Goal: Task Accomplishment & Management: Use online tool/utility

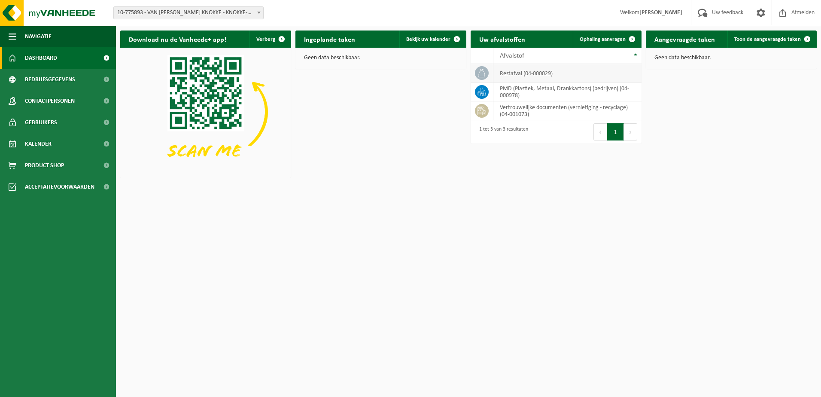
click at [607, 73] on td "restafval (04-000029)" at bounding box center [568, 73] width 148 height 18
click at [623, 44] on link "Ophaling aanvragen" at bounding box center [607, 39] width 68 height 17
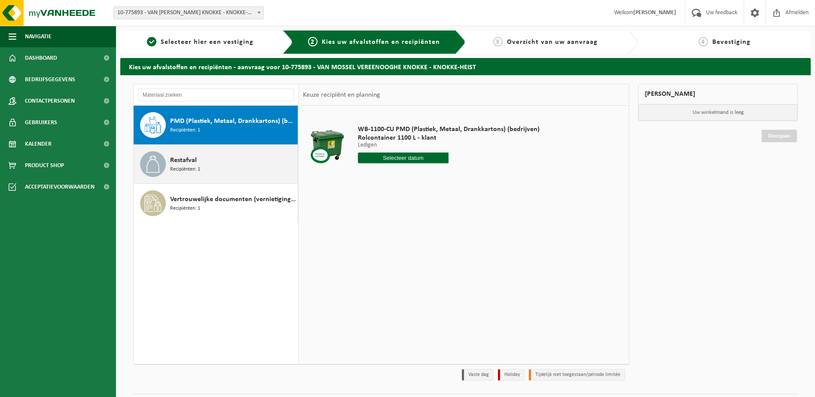
click at [206, 161] on div "Restafval Recipiënten: 1" at bounding box center [232, 164] width 125 height 26
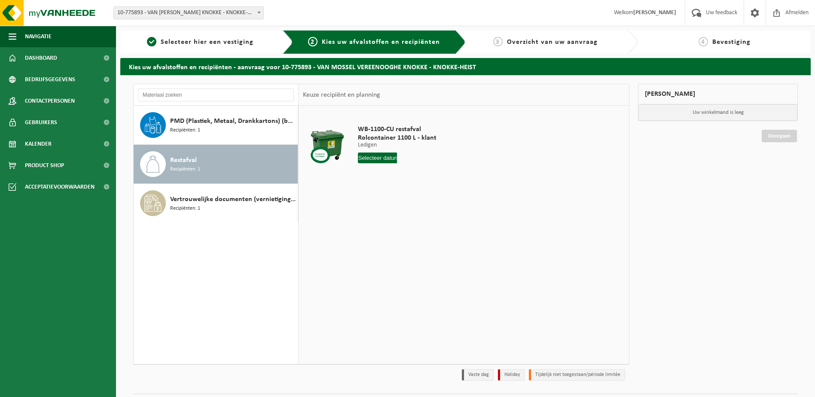
click at [389, 161] on input "text" at bounding box center [378, 158] width 40 height 11
click at [397, 248] on div "20" at bounding box center [395, 248] width 15 height 14
type input "Van 2025-08-20"
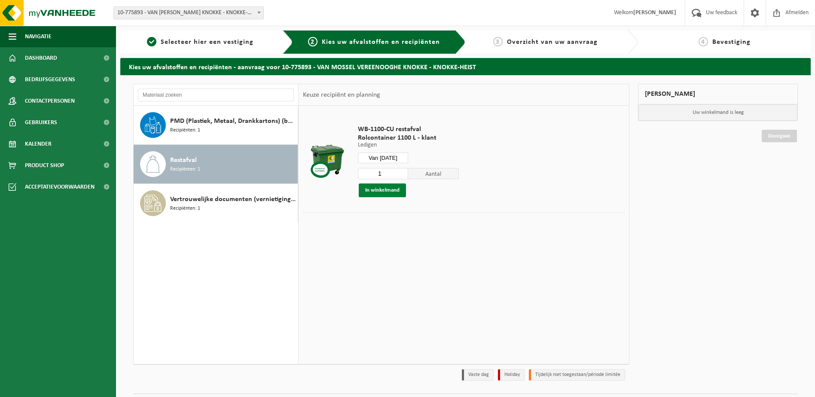
click at [381, 193] on button "In winkelmand" at bounding box center [382, 190] width 47 height 14
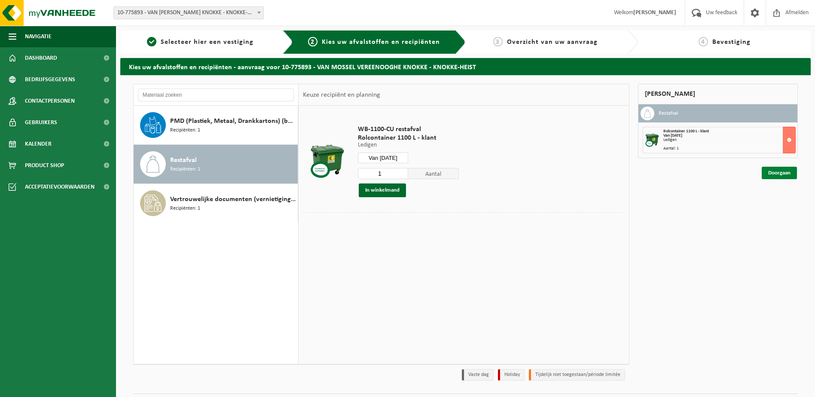
click at [769, 178] on link "Doorgaan" at bounding box center [779, 173] width 35 height 12
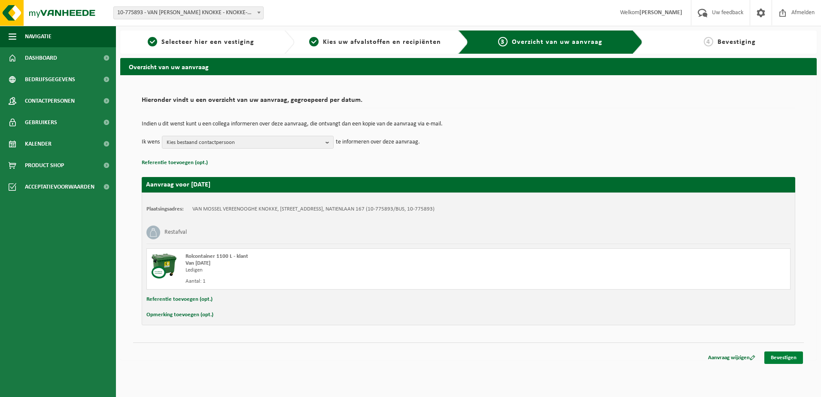
click at [796, 356] on link "Bevestigen" at bounding box center [784, 357] width 39 height 12
